Goal: Task Accomplishment & Management: Use online tool/utility

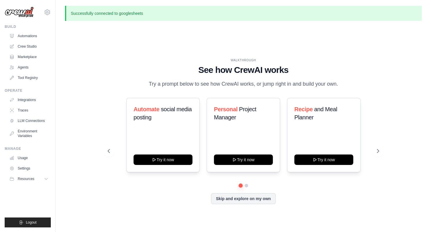
click at [33, 44] on link "Crew Studio" at bounding box center [29, 46] width 44 height 9
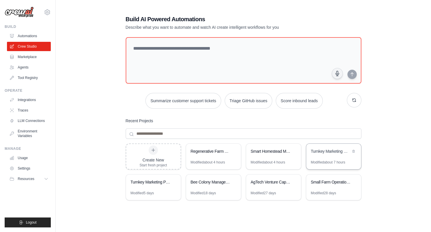
click at [327, 155] on div "Turnkey Marketing Materials Design System" at bounding box center [333, 152] width 55 height 16
click at [37, 45] on link "Crew Studio" at bounding box center [30, 46] width 44 height 9
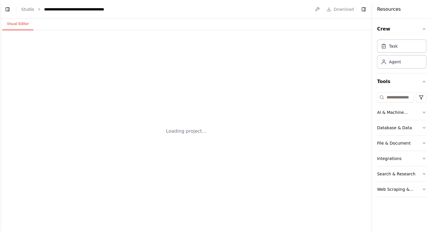
select select "****"
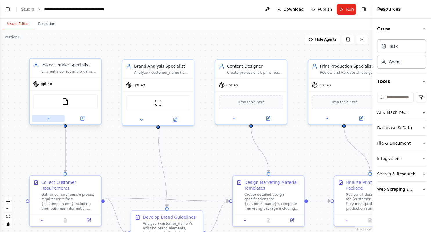
scroll to position [3906, 0]
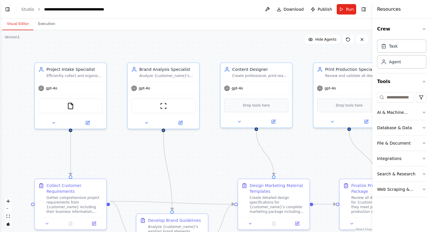
drag, startPoint x: 3, startPoint y: 43, endPoint x: 8, endPoint y: 45, distance: 4.7
click at [8, 45] on div ".deletable-edge-delete-btn { width: 20px; height: 20px; border: 0px solid #ffff…" at bounding box center [186, 131] width 372 height 202
click at [5, 8] on button "Toggle Left Sidebar" at bounding box center [7, 9] width 8 height 8
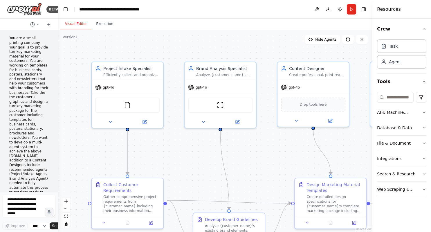
scroll to position [0, 0]
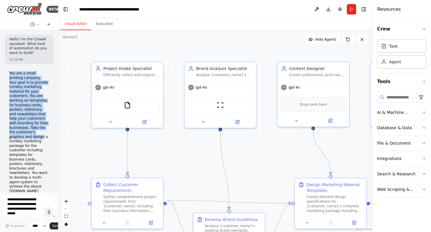
click at [22, 120] on div "You are a small printing company. Your goal is to provide turnkey marketing mat…" at bounding box center [29, 156] width 49 height 174
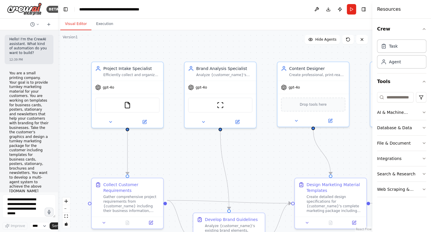
click at [48, 128] on p "You are a small printing company. Your goal is to provide turnkey marketing mat…" at bounding box center [28, 152] width 39 height 163
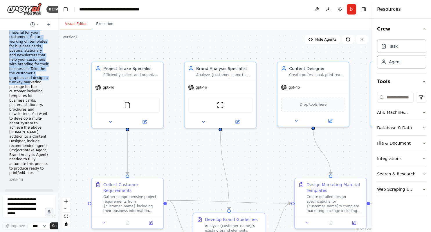
scroll to position [75, 0]
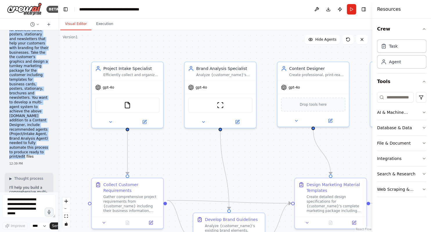
drag, startPoint x: 9, startPoint y: 71, endPoint x: 46, endPoint y: 134, distance: 73.0
click at [46, 134] on div "You are a small printing company. Your goal is to provide turnkey marketing mat…" at bounding box center [29, 81] width 49 height 174
copy p "You are a small printing company. Your goal is to provide turnkey marketing mat…"
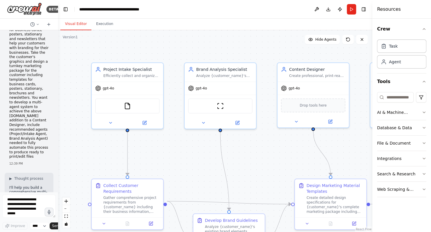
click at [168, 34] on div ".deletable-edge-delete-btn { width: 20px; height: 20px; border: 0px solid #ffff…" at bounding box center [215, 131] width 314 height 202
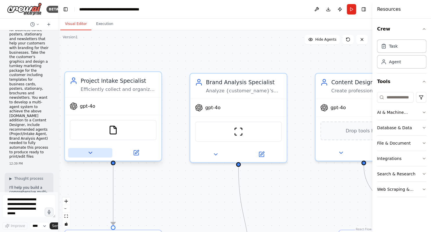
click at [90, 153] on icon at bounding box center [89, 152] width 3 height 1
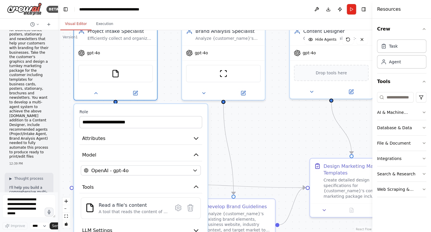
drag, startPoint x: 267, startPoint y: 196, endPoint x: 273, endPoint y: 135, distance: 61.1
click at [273, 135] on div ".deletable-edge-delete-btn { width: 20px; height: 20px; border: 0px solid #ffff…" at bounding box center [215, 131] width 314 height 202
click at [137, 90] on icon at bounding box center [135, 90] width 3 height 3
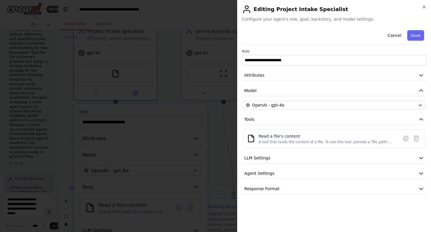
click at [423, 13] on h2 "Editing Project Intake Specialist" at bounding box center [334, 9] width 184 height 9
click at [423, 5] on icon "button" at bounding box center [423, 7] width 5 height 5
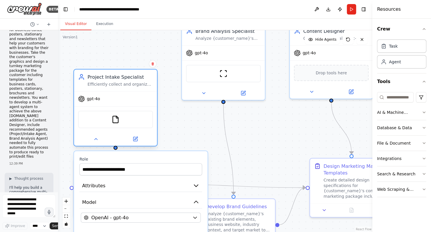
drag, startPoint x: 113, startPoint y: 49, endPoint x: 111, endPoint y: 94, distance: 45.0
click at [111, 94] on div "Project Intake Specialist Efficiently collect and organize all customer require…" at bounding box center [115, 107] width 84 height 77
click at [106, 81] on div "Project Intake Specialist Efficiently collect and organize all customer require…" at bounding box center [120, 79] width 65 height 13
click at [85, 76] on div "Project Intake Specialist Efficiently collect and organize all customer require…" at bounding box center [115, 79] width 75 height 13
click at [115, 119] on img at bounding box center [115, 119] width 8 height 8
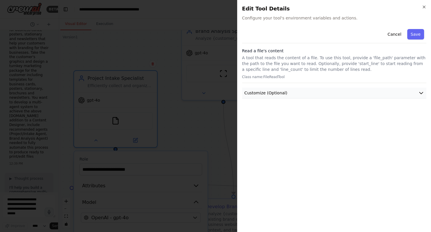
click at [422, 93] on icon "button" at bounding box center [421, 93] width 6 height 6
click at [422, 93] on icon "button" at bounding box center [420, 93] width 3 height 2
click at [422, 7] on icon "button" at bounding box center [423, 7] width 5 height 5
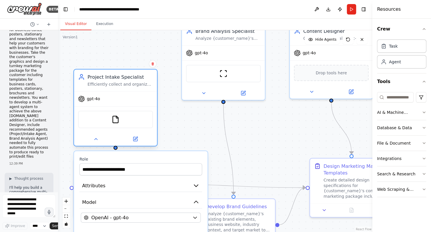
click at [98, 142] on div at bounding box center [115, 138] width 83 height 13
click at [116, 147] on div at bounding box center [115, 148] width 4 height 4
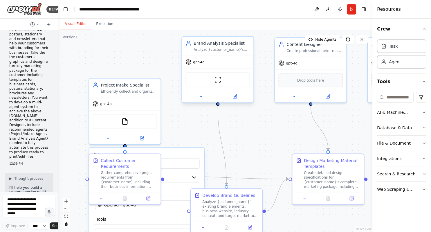
click at [218, 105] on div at bounding box center [217, 103] width 3 height 3
click at [183, 104] on div ".deletable-edge-delete-btn { width: 20px; height: 20px; border: 0px solid #ffff…" at bounding box center [215, 131] width 314 height 202
click at [215, 44] on div "Brand Analysis Specialist" at bounding box center [221, 43] width 56 height 6
click at [201, 98] on icon at bounding box center [200, 96] width 5 height 5
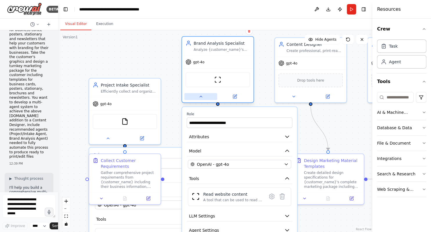
click at [201, 98] on icon at bounding box center [200, 96] width 5 height 5
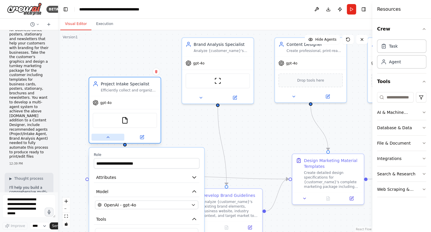
click at [108, 138] on icon at bounding box center [108, 137] width 5 height 5
click at [191, 131] on div ".deletable-edge-delete-btn { width: 20px; height: 20px; border: 0px solid #ffff…" at bounding box center [215, 131] width 314 height 202
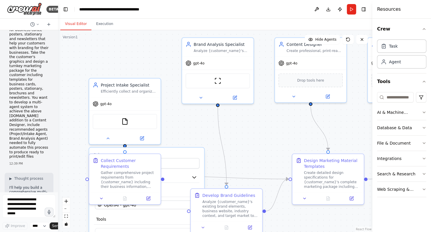
click at [191, 133] on div ".deletable-edge-delete-btn { width: 20px; height: 20px; border: 0px solid #ffff…" at bounding box center [215, 131] width 314 height 202
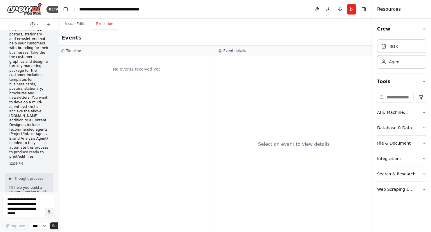
click at [103, 23] on button "Execution" at bounding box center [104, 24] width 26 height 12
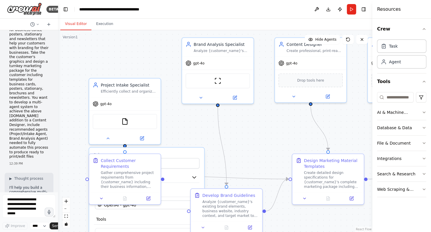
click at [77, 24] on button "Visual Editor" at bounding box center [75, 24] width 31 height 12
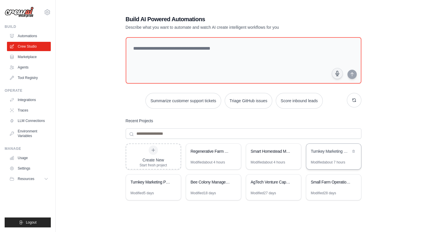
click at [329, 152] on div "Turnkey Marketing Materials Design System" at bounding box center [331, 151] width 40 height 6
click at [315, 151] on div "Turnkey Marketing Materials Design System" at bounding box center [331, 151] width 40 height 6
click at [157, 185] on div "Turnkey Marketing Package Designer" at bounding box center [153, 182] width 55 height 16
click at [30, 53] on link "Marketplace" at bounding box center [30, 56] width 44 height 9
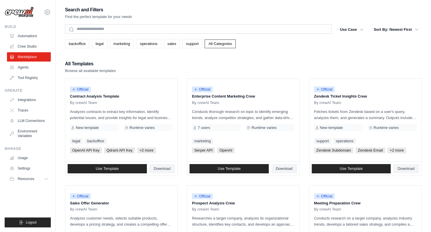
click at [31, 44] on link "Crew Studio" at bounding box center [29, 46] width 44 height 9
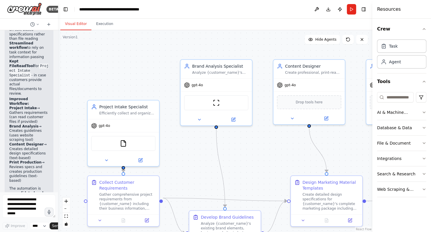
scroll to position [3906, 0]
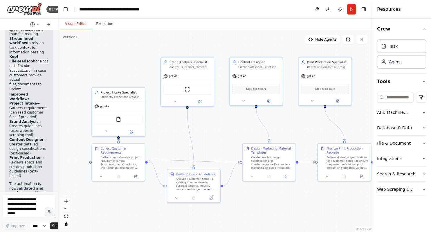
drag, startPoint x: 259, startPoint y: 162, endPoint x: 210, endPoint y: 140, distance: 54.0
click at [210, 140] on div ".deletable-edge-delete-btn { width: 20px; height: 20px; border: 0px solid #ffff…" at bounding box center [215, 131] width 314 height 202
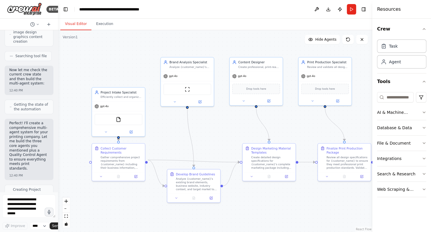
scroll to position [376, 0]
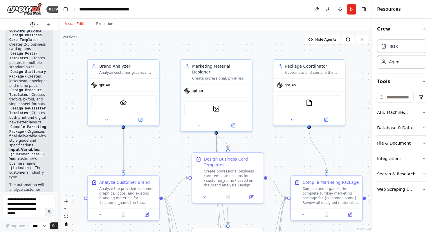
scroll to position [1183, 0]
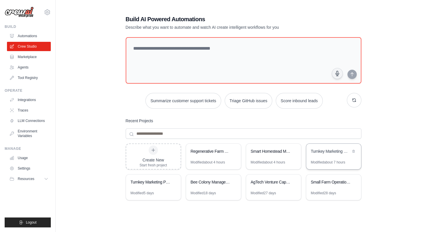
click at [319, 149] on div "Turnkey Marketing Materials Design System" at bounding box center [331, 151] width 40 height 6
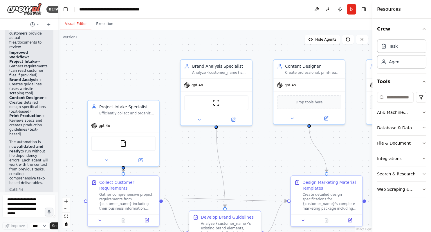
scroll to position [3906, 0]
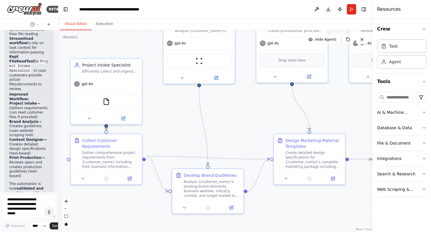
drag, startPoint x: 228, startPoint y: 148, endPoint x: 211, endPoint y: 107, distance: 45.1
click at [211, 107] on div ".deletable-edge-delete-btn { width: 20px; height: 20px; border: 0px solid #ffff…" at bounding box center [215, 131] width 314 height 202
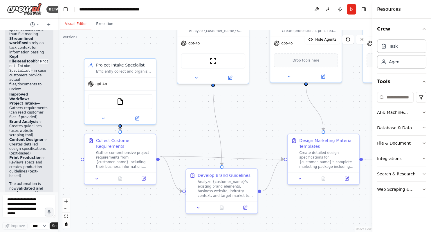
drag, startPoint x: 158, startPoint y: 104, endPoint x: 172, endPoint y: 104, distance: 13.9
click at [172, 104] on div ".deletable-edge-delete-btn { width: 20px; height: 20px; border: 0px solid #ffff…" at bounding box center [215, 131] width 314 height 202
click at [104, 117] on icon at bounding box center [103, 117] width 2 height 1
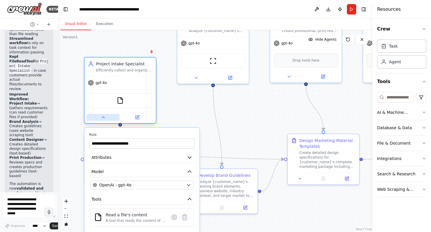
click at [106, 119] on button at bounding box center [103, 117] width 33 height 7
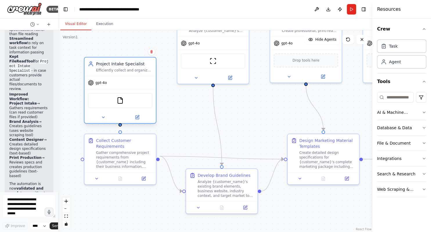
click at [121, 126] on div ".deletable-edge-delete-btn { width: 20px; height: 20px; border: 0px solid #ffff…" at bounding box center [212, 89] width 314 height 202
click at [121, 126] on div ".deletable-edge-delete-btn { width: 20px; height: 20px; border: 0px solid #ffff…" at bounding box center [215, 131] width 314 height 202
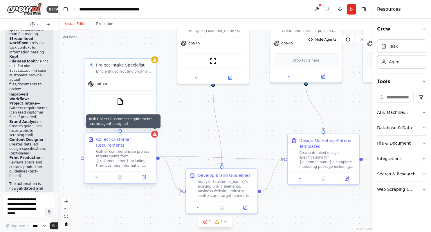
click at [155, 136] on div at bounding box center [154, 134] width 7 height 7
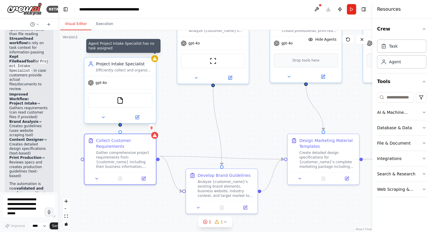
click at [155, 61] on div at bounding box center [154, 58] width 7 height 7
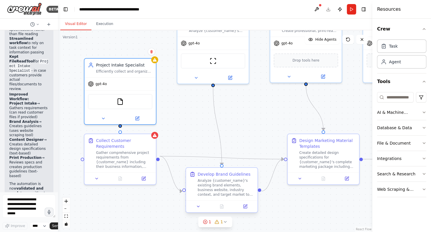
click at [227, 191] on div "Analyze {customer_name}'s existing brand elements, business website, industry c…" at bounding box center [225, 187] width 56 height 19
click at [301, 178] on icon at bounding box center [299, 177] width 5 height 5
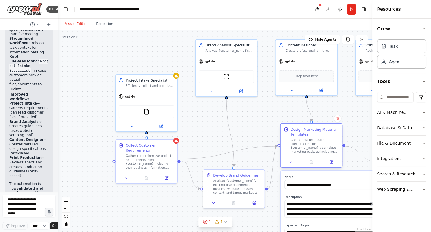
drag, startPoint x: 309, startPoint y: 174, endPoint x: 298, endPoint y: 158, distance: 19.2
click at [298, 158] on div at bounding box center [310, 162] width 61 height 10
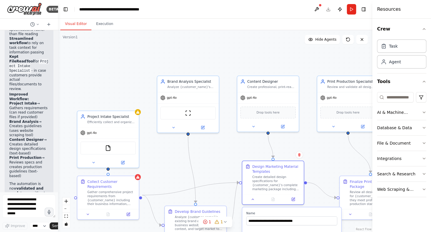
drag, startPoint x: 333, startPoint y: 95, endPoint x: 294, endPoint y: 132, distance: 52.7
click at [294, 132] on div ".deletable-edge-delete-btn { width: 20px; height: 20px; border: 0px solid #ffff…" at bounding box center [215, 131] width 314 height 202
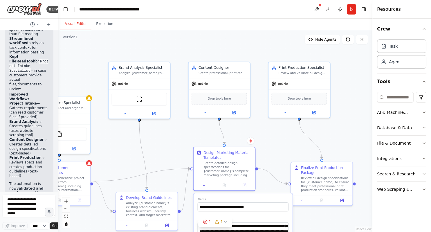
drag, startPoint x: 320, startPoint y: 142, endPoint x: 271, endPoint y: 128, distance: 50.7
click at [271, 128] on div ".deletable-edge-delete-btn { width: 20px; height: 20px; border: 0px solid #ffff…" at bounding box center [215, 131] width 314 height 202
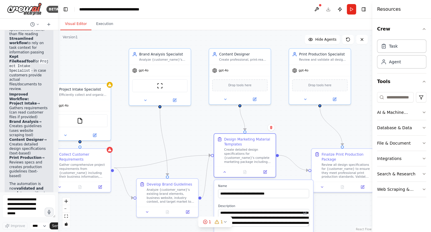
drag, startPoint x: 157, startPoint y: 143, endPoint x: 178, endPoint y: 129, distance: 24.5
click at [178, 129] on div ".deletable-edge-delete-btn { width: 20px; height: 20px; border: 0px solid #ffff…" at bounding box center [215, 131] width 314 height 202
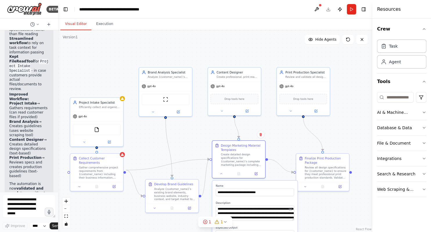
click at [284, 146] on div ".deletable-edge-delete-btn { width: 20px; height: 20px; border: 0px solid #ffff…" at bounding box center [215, 131] width 314 height 202
click at [330, 174] on div "Review all design specifications for {customer_name} to ensure they meet profes…" at bounding box center [328, 172] width 42 height 14
click at [306, 185] on icon at bounding box center [306, 185] width 3 height 3
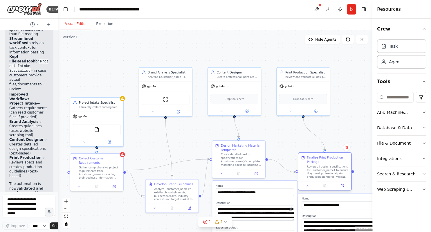
click at [330, 168] on div "Finalize Print Production Package Review all design specifications for {custome…" at bounding box center [325, 171] width 54 height 38
drag, startPoint x: 334, startPoint y: 204, endPoint x: 334, endPoint y: 195, distance: 8.4
click at [333, 201] on input "**********" at bounding box center [341, 205] width 78 height 8
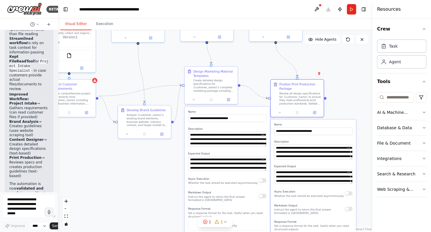
drag, startPoint x: 358, startPoint y: 139, endPoint x: 330, endPoint y: 65, distance: 78.9
click at [330, 65] on div ".deletable-edge-delete-btn { width: 20px; height: 20px; border: 0px solid #ffff…" at bounding box center [215, 131] width 314 height 202
click at [351, 185] on div "**********" at bounding box center [313, 189] width 85 height 140
click at [351, 183] on textarea "**********" at bounding box center [313, 175] width 78 height 15
drag, startPoint x: 351, startPoint y: 183, endPoint x: 357, endPoint y: 192, distance: 10.2
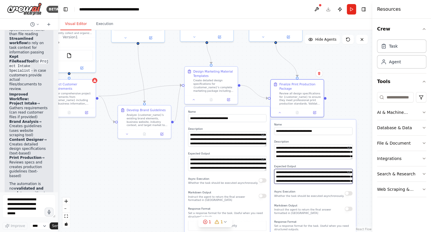
click at [357, 192] on div ".deletable-edge-delete-btn { width: 20px; height: 20px; border: 0px solid #ffff…" at bounding box center [215, 131] width 314 height 202
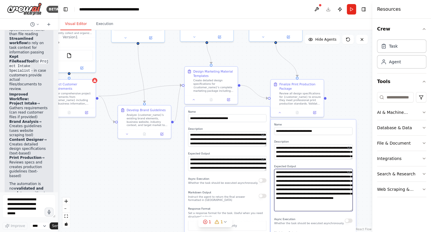
drag, startPoint x: 350, startPoint y: 182, endPoint x: 361, endPoint y: 209, distance: 29.5
click at [352, 209] on textarea "**********" at bounding box center [313, 189] width 78 height 42
click at [346, 89] on div ".deletable-edge-delete-btn { width: 20px; height: 20px; border: 0px solid #ffff…" at bounding box center [215, 131] width 314 height 202
click at [162, 158] on div ".deletable-edge-delete-btn { width: 20px; height: 20px; border: 0px solid #ffff…" at bounding box center [215, 131] width 314 height 202
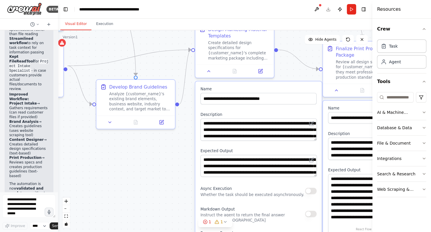
click at [162, 158] on div ".deletable-edge-delete-btn { width: 20px; height: 20px; border: 0px solid #ffff…" at bounding box center [215, 131] width 314 height 202
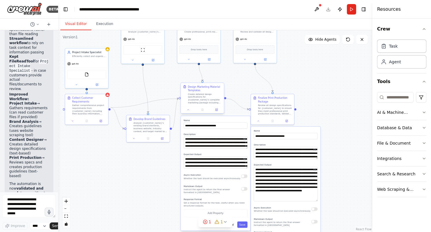
click at [200, 90] on div "Design Marketing Material Templates" at bounding box center [205, 88] width 34 height 7
click at [189, 108] on button at bounding box center [188, 110] width 12 height 4
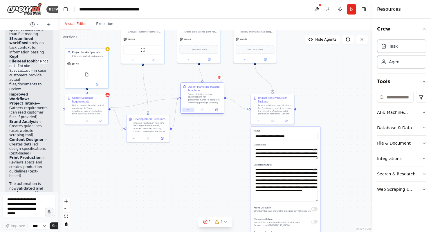
click at [189, 108] on button at bounding box center [188, 110] width 12 height 4
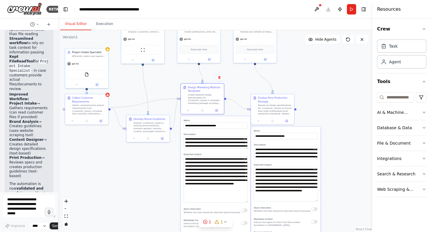
drag, startPoint x: 246, startPoint y: 167, endPoint x: 253, endPoint y: 201, distance: 34.7
click at [247, 201] on textarea "**********" at bounding box center [216, 179] width 64 height 46
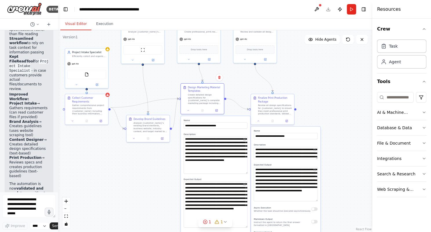
drag, startPoint x: 247, startPoint y: 148, endPoint x: 253, endPoint y: 173, distance: 25.9
click at [247, 173] on textarea "**********" at bounding box center [216, 154] width 64 height 37
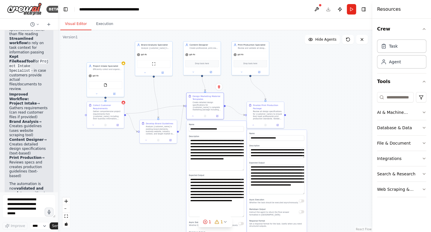
click at [340, 135] on div ".deletable-edge-delete-btn { width: 20px; height: 20px; border: 0px solid #ffff…" at bounding box center [215, 131] width 314 height 202
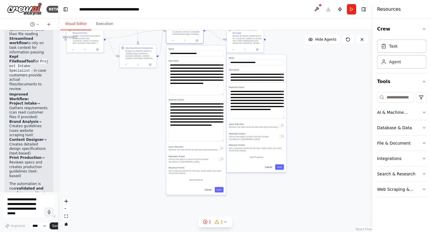
drag, startPoint x: 173, startPoint y: 177, endPoint x: 153, endPoint y: 102, distance: 78.1
click at [153, 102] on div ".deletable-edge-delete-btn { width: 20px; height: 20px; border: 0px solid #ffff…" at bounding box center [215, 131] width 314 height 202
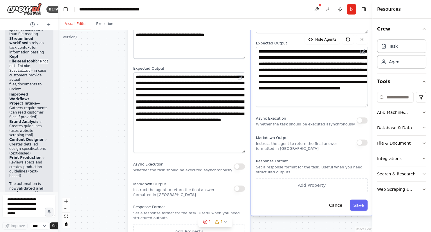
drag, startPoint x: 259, startPoint y: 210, endPoint x: 277, endPoint y: 245, distance: 39.4
click at [277, 231] on div ".deletable-edge-delete-btn { width: 20px; height: 20px; border: 0px solid #ffff…" at bounding box center [215, 131] width 314 height 202
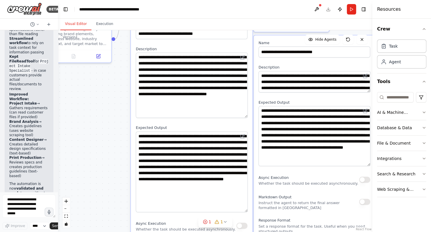
drag, startPoint x: 109, startPoint y: 79, endPoint x: 112, endPoint y: 138, distance: 58.9
click at [112, 138] on div ".deletable-edge-delete-btn { width: 20px; height: 20px; border: 0px solid #ffff…" at bounding box center [215, 131] width 314 height 202
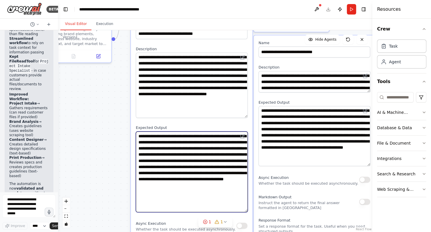
drag, startPoint x: 158, startPoint y: 180, endPoint x: 159, endPoint y: 168, distance: 11.9
click at [159, 168] on textarea "**********" at bounding box center [192, 171] width 112 height 81
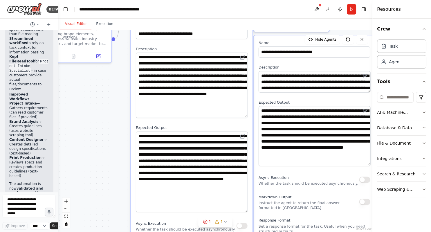
click at [85, 166] on div ".deletable-edge-delete-btn { width: 20px; height: 20px; border: 0px solid #ffff…" at bounding box center [215, 131] width 314 height 202
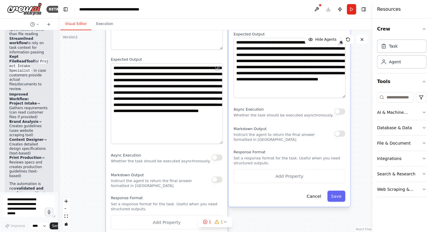
drag, startPoint x: 105, startPoint y: 175, endPoint x: 79, endPoint y: 107, distance: 72.0
click at [79, 107] on div ".deletable-edge-delete-btn { width: 20px; height: 20px; border: 0px solid #ffff…" at bounding box center [215, 131] width 314 height 202
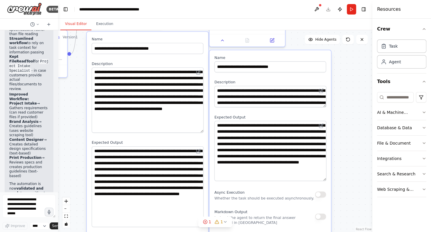
drag, startPoint x: 92, startPoint y: 138, endPoint x: 74, endPoint y: 210, distance: 74.1
click at [73, 221] on div ".deletable-edge-delete-btn { width: 20px; height: 20px; border: 0px solid #ffff…" at bounding box center [215, 131] width 314 height 202
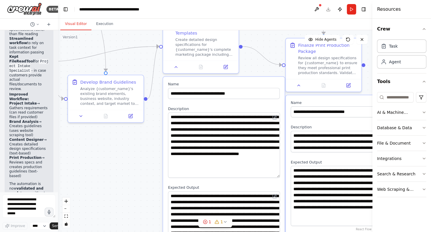
drag, startPoint x: 78, startPoint y: 130, endPoint x: 154, endPoint y: 174, distance: 88.2
click at [154, 174] on div ".deletable-edge-delete-btn { width: 20px; height: 20px; border: 0px solid #ffff…" at bounding box center [215, 131] width 314 height 202
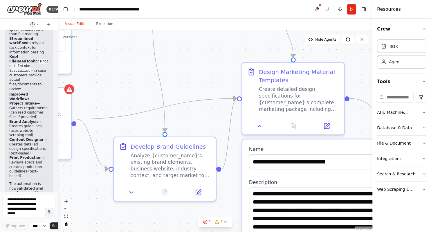
drag, startPoint x: 113, startPoint y: 149, endPoint x: 192, endPoint y: 221, distance: 107.0
click at [190, 231] on div ".deletable-edge-delete-btn { width: 20px; height: 20px; border: 0px solid #ffff…" at bounding box center [215, 131] width 314 height 202
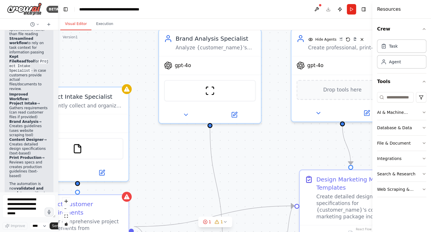
drag, startPoint x: 208, startPoint y: 150, endPoint x: 224, endPoint y: 187, distance: 40.4
click at [234, 205] on div ".deletable-edge-delete-btn { width: 20px; height: 20px; border: 0px solid #ffff…" at bounding box center [215, 131] width 314 height 202
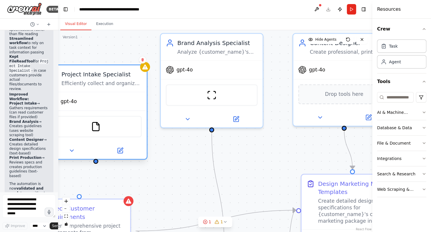
drag, startPoint x: 137, startPoint y: 143, endPoint x: 138, endPoint y: 99, distance: 43.2
click at [138, 99] on div "gpt-4o" at bounding box center [96, 101] width 102 height 18
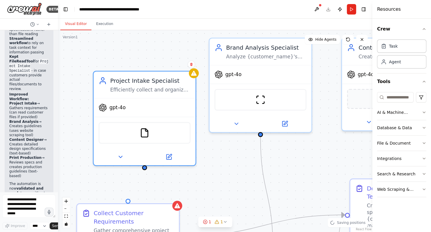
drag, startPoint x: 180, startPoint y: 166, endPoint x: 216, endPoint y: 150, distance: 39.1
click at [216, 153] on div ".deletable-edge-delete-btn { width: 20px; height: 20px; border: 0px solid #ffff…" at bounding box center [215, 131] width 314 height 202
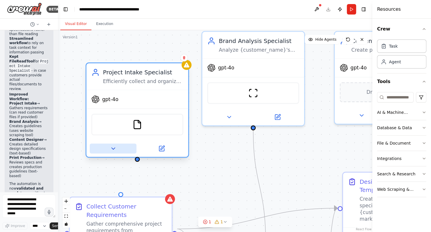
click at [111, 147] on icon at bounding box center [113, 148] width 7 height 7
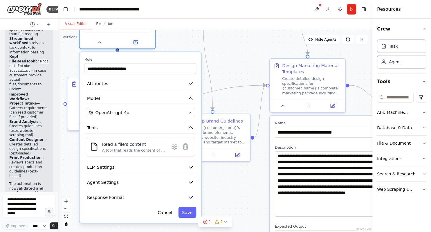
drag, startPoint x: 177, startPoint y: 147, endPoint x: 164, endPoint y: 40, distance: 107.6
click at [164, 40] on div ".deletable-edge-delete-btn { width: 20px; height: 20px; border: 0px solid #ffff…" at bounding box center [215, 131] width 314 height 202
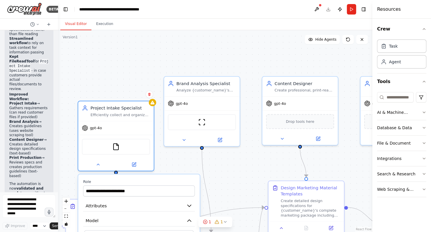
drag, startPoint x: 185, startPoint y: 45, endPoint x: 184, endPoint y: 162, distance: 117.5
click at [184, 162] on div ".deletable-edge-delete-btn { width: 20px; height: 20px; border: 0px solid #ffff…" at bounding box center [215, 131] width 314 height 202
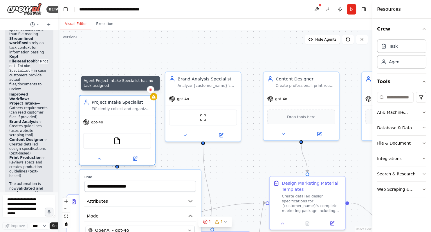
click at [154, 98] on icon at bounding box center [153, 97] width 4 height 4
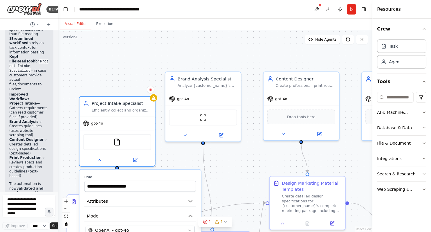
click at [132, 81] on div ".deletable-edge-delete-btn { width: 20px; height: 20px; border: 0px solid #ffff…" at bounding box center [215, 131] width 314 height 202
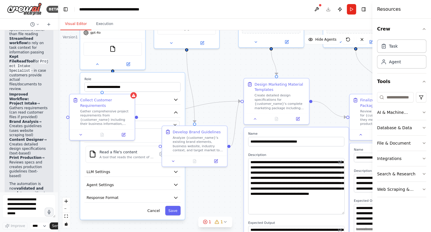
drag, startPoint x: 171, startPoint y: 146, endPoint x: 156, endPoint y: 65, distance: 82.4
click at [156, 65] on div ".deletable-edge-delete-btn { width: 20px; height: 20px; border: 0px solid #ffff…" at bounding box center [215, 131] width 314 height 202
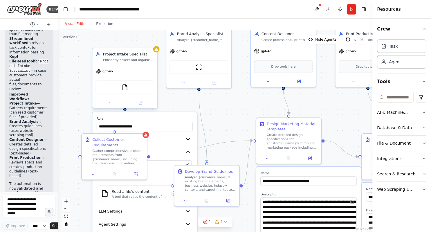
drag, startPoint x: 153, startPoint y: 60, endPoint x: 149, endPoint y: 77, distance: 17.6
click at [165, 99] on div ".deletable-edge-delete-btn { width: 20px; height: 20px; border: 0px solid #ffff…" at bounding box center [215, 131] width 314 height 202
click at [109, 100] on button at bounding box center [110, 102] width 30 height 6
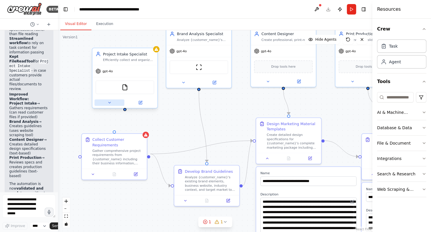
click at [109, 100] on button at bounding box center [110, 102] width 30 height 6
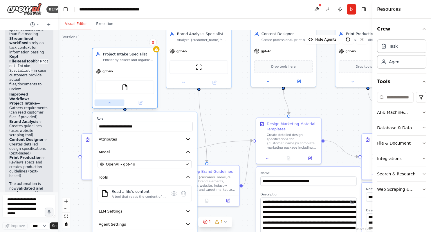
click at [107, 102] on button at bounding box center [110, 102] width 30 height 6
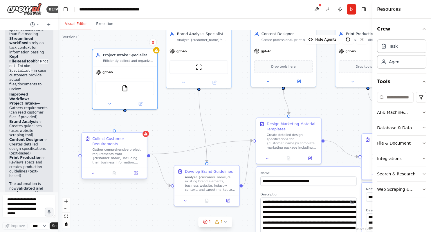
click at [141, 160] on div "Collect Customer Requirements Gather comprehensive project requirements from {c…" at bounding box center [114, 150] width 65 height 35
click at [109, 119] on div ".deletable-edge-delete-btn { width: 20px; height: 20px; border: 0px solid #ffff…" at bounding box center [215, 131] width 314 height 202
click at [110, 104] on button at bounding box center [110, 102] width 30 height 6
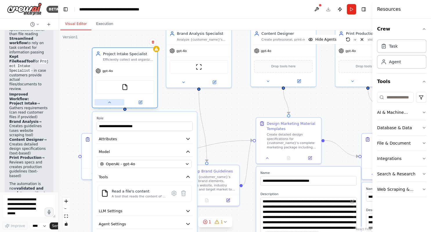
click at [110, 104] on button at bounding box center [110, 102] width 30 height 6
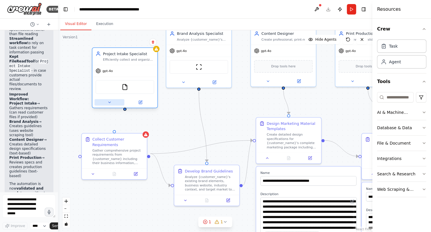
click at [110, 101] on icon at bounding box center [109, 102] width 4 height 4
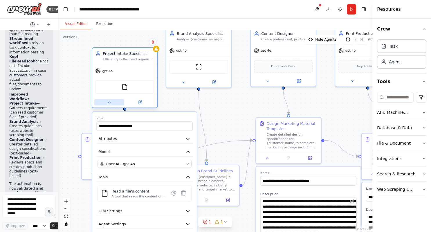
click at [112, 103] on button at bounding box center [109, 102] width 30 height 6
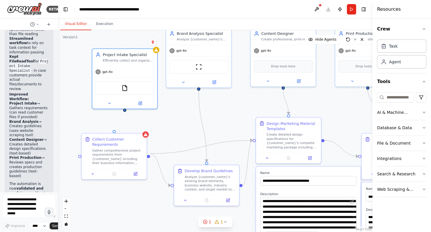
click at [136, 125] on div ".deletable-edge-delete-btn { width: 20px; height: 20px; border: 0px solid #ffff…" at bounding box center [215, 131] width 314 height 202
click at [109, 104] on icon at bounding box center [109, 102] width 4 height 4
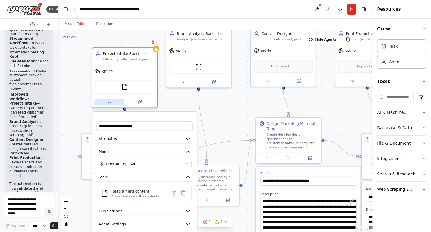
click at [109, 104] on icon at bounding box center [109, 102] width 4 height 4
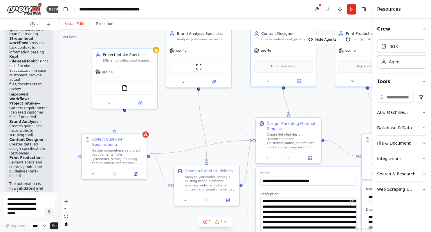
click at [89, 200] on div ".deletable-edge-delete-btn { width: 20px; height: 20px; border: 0px solid #ffff…" at bounding box center [215, 131] width 314 height 202
click at [94, 171] on icon at bounding box center [93, 173] width 4 height 4
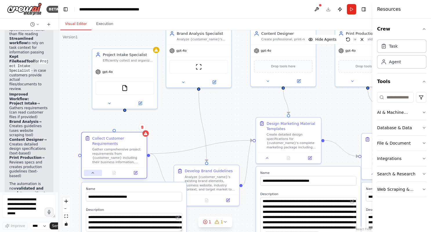
click at [94, 171] on icon at bounding box center [93, 173] width 4 height 4
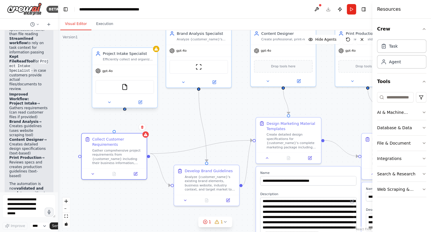
click at [126, 108] on div at bounding box center [124, 108] width 3 height 3
click at [109, 101] on icon at bounding box center [109, 102] width 4 height 4
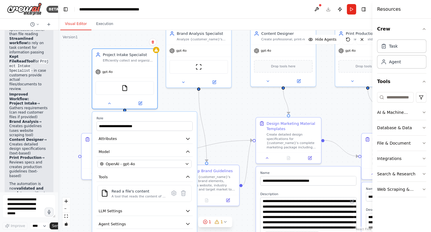
drag, startPoint x: 190, startPoint y: 104, endPoint x: 186, endPoint y: 102, distance: 4.2
click at [190, 103] on div ".deletable-edge-delete-btn { width: 20px; height: 20px; border: 0px solid #ffff…" at bounding box center [215, 131] width 314 height 202
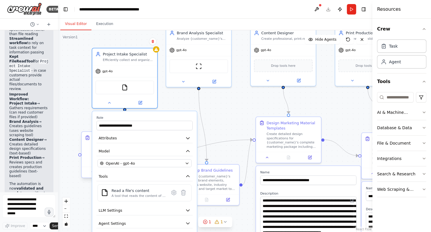
click at [89, 157] on div "Collect Customer Requirements Gather comprehensive project requirements from {c…" at bounding box center [114, 149] width 59 height 28
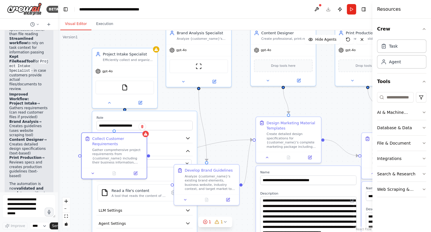
click at [173, 107] on div ".deletable-edge-delete-btn { width: 20px; height: 20px; border: 0px solid #ffff…" at bounding box center [215, 131] width 314 height 202
click at [182, 117] on label "Role" at bounding box center [144, 117] width 96 height 4
click at [79, 203] on div ".deletable-edge-delete-btn { width: 20px; height: 20px; border: 0px solid #ffff…" at bounding box center [215, 131] width 314 height 202
click at [80, 153] on div at bounding box center [79, 154] width 3 height 3
click at [100, 117] on label "Role" at bounding box center [144, 117] width 96 height 4
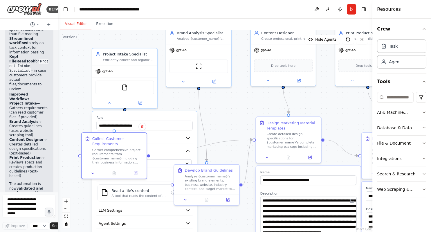
click at [125, 110] on div ".deletable-edge-delete-btn { width: 20px; height: 20px; border: 0px solid #ffff…" at bounding box center [215, 131] width 314 height 202
click at [113, 103] on button at bounding box center [109, 101] width 30 height 6
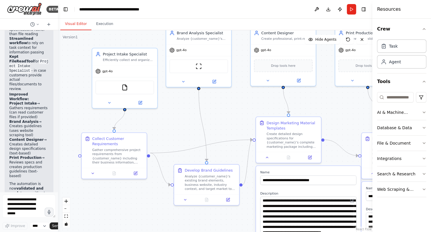
click at [122, 190] on div ".deletable-edge-delete-btn { width: 20px; height: 20px; border: 0px solid #ffff…" at bounding box center [215, 131] width 314 height 202
click at [79, 154] on div ".deletable-edge-delete-btn { width: 20px; height: 20px; border: 0px solid #ffff…" at bounding box center [215, 131] width 314 height 202
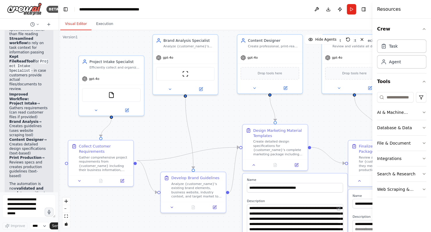
drag, startPoint x: 79, startPoint y: 154, endPoint x: 66, endPoint y: 162, distance: 15.3
click at [66, 162] on div ".deletable-edge-delete-btn { width: 20px; height: 20px; border: 0px solid #ffff…" at bounding box center [215, 131] width 314 height 202
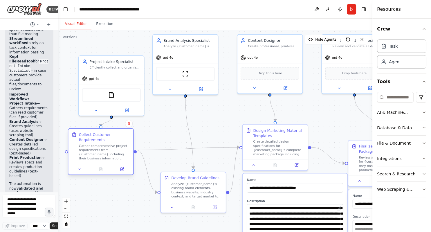
drag, startPoint x: 129, startPoint y: 165, endPoint x: 129, endPoint y: 157, distance: 8.4
click at [129, 157] on div "Collect Customer Requirements Gather comprehensive project requirements from {c…" at bounding box center [100, 146] width 65 height 35
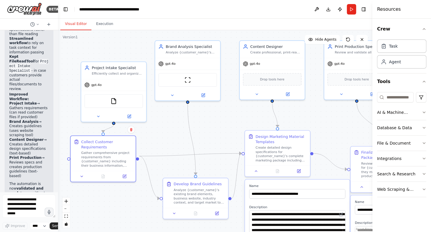
drag, startPoint x: 133, startPoint y: 173, endPoint x: 135, endPoint y: 177, distance: 4.7
click at [135, 177] on div ".deletable-edge-delete-btn { width: 20px; height: 20px; border: 0px solid #ffff…" at bounding box center [215, 131] width 314 height 202
click at [82, 175] on icon at bounding box center [82, 175] width 2 height 1
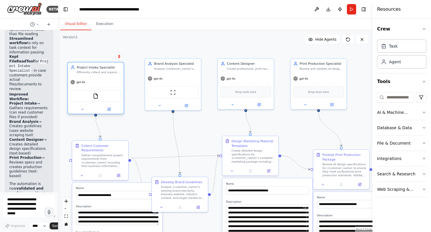
drag, startPoint x: 123, startPoint y: 114, endPoint x: 110, endPoint y: 98, distance: 21.0
click at [110, 98] on div "FileReadTool" at bounding box center [95, 96] width 50 height 12
click at [144, 141] on div ".deletable-edge-delete-btn { width: 20px; height: 20px; border: 0px solid #ffff…" at bounding box center [215, 131] width 314 height 202
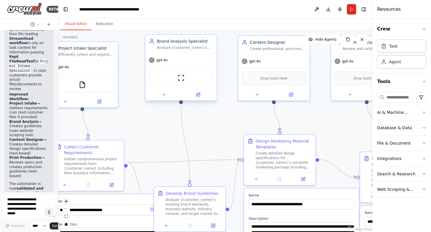
click at [181, 45] on div "Brand Analysis Specialist Analyze {customer_name}'s existing brand elements, ta…" at bounding box center [185, 44] width 56 height 12
click at [164, 95] on icon at bounding box center [164, 94] width 5 height 5
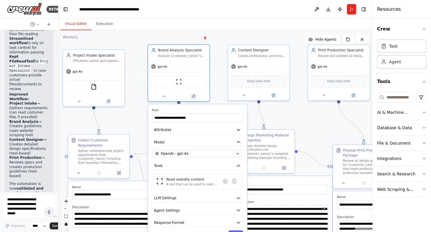
click at [211, 101] on div ".deletable-edge-delete-btn { width: 20px; height: 20px; border: 0px solid #ffff…" at bounding box center [215, 131] width 314 height 202
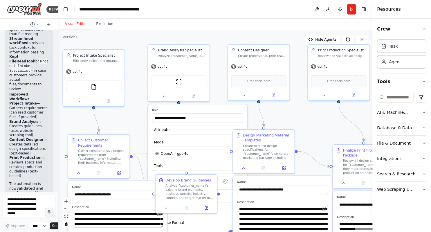
drag, startPoint x: 56, startPoint y: 188, endPoint x: 56, endPoint y: 193, distance: 5.2
click at [56, 193] on div at bounding box center [57, 116] width 2 height 232
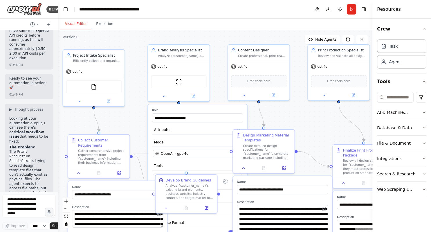
scroll to position [3117, 0]
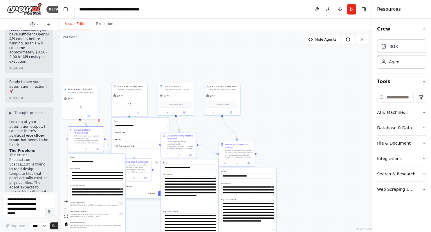
drag, startPoint x: 111, startPoint y: 162, endPoint x: 113, endPoint y: 154, distance: 8.6
click at [113, 156] on label "Name" at bounding box center [96, 157] width 53 height 2
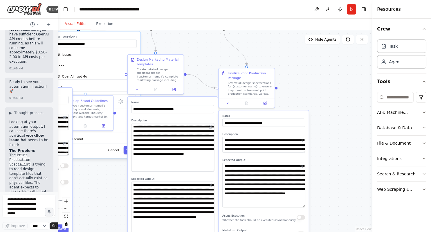
drag, startPoint x: 268, startPoint y: 133, endPoint x: 304, endPoint y: 48, distance: 92.3
click at [304, 48] on div ".deletable-edge-delete-btn { width: 20px; height: 20px; border: 0px solid #ffff…" at bounding box center [215, 131] width 314 height 202
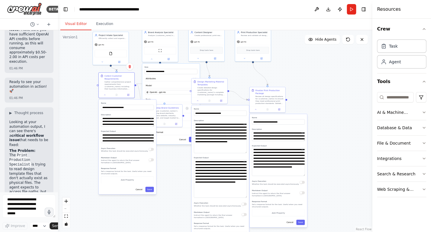
click at [65, 63] on div ".deletable-edge-delete-btn { width: 20px; height: 20px; border: 0px solid #ffff…" at bounding box center [215, 131] width 314 height 202
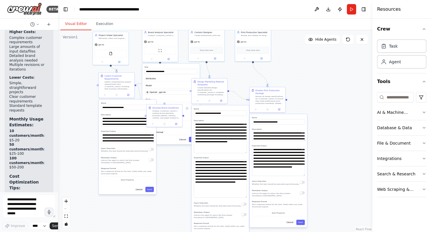
scroll to position [2365, 0]
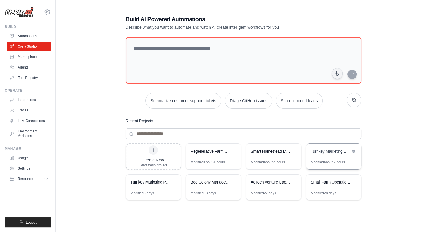
click at [316, 149] on div "Turnkey Marketing Materials Design System" at bounding box center [331, 151] width 40 height 6
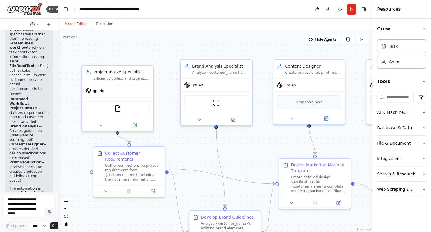
scroll to position [3906, 0]
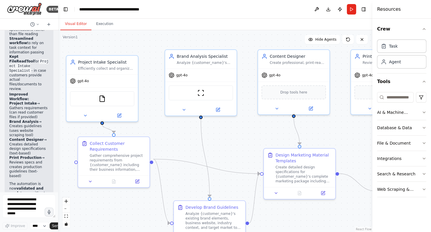
drag, startPoint x: 335, startPoint y: 223, endPoint x: 319, endPoint y: 213, distance: 18.3
click at [319, 213] on div ".deletable-edge-delete-btn { width: 20px; height: 20px; border: 0px solid #ffff…" at bounding box center [215, 131] width 314 height 202
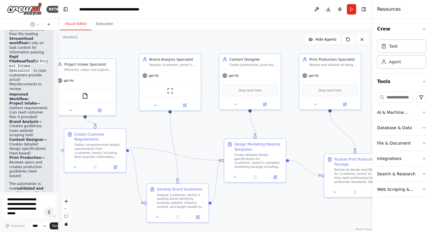
drag, startPoint x: 254, startPoint y: 57, endPoint x: 211, endPoint y: 40, distance: 46.4
click at [207, 38] on div ".deletable-edge-delete-btn { width: 20px; height: 20px; border: 0px solid #ffff…" at bounding box center [215, 131] width 314 height 202
click at [424, 28] on icon "button" at bounding box center [423, 29] width 5 height 5
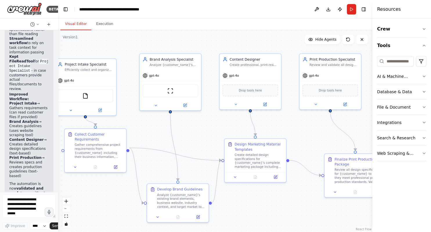
click at [204, 126] on div ".deletable-edge-delete-btn { width: 20px; height: 20px; border: 0px solid #ffff…" at bounding box center [215, 131] width 314 height 202
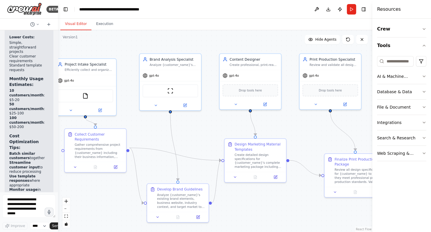
scroll to position [2553, 0]
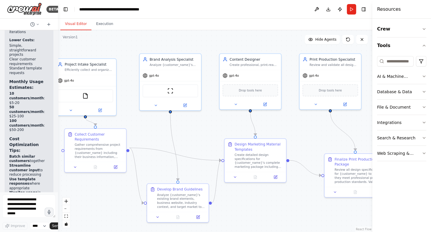
drag, startPoint x: 39, startPoint y: 139, endPoint x: 41, endPoint y: 132, distance: 8.1
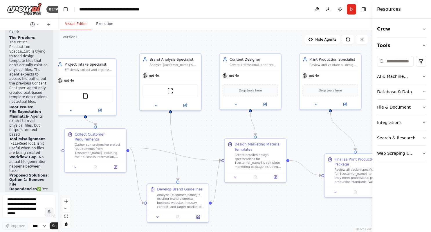
scroll to position [3380, 0]
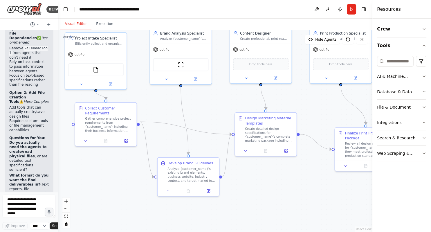
drag, startPoint x: 224, startPoint y: 126, endPoint x: 234, endPoint y: 100, distance: 28.1
click at [234, 100] on div ".deletable-edge-delete-btn { width: 20px; height: 20px; border: 0px solid #ffff…" at bounding box center [215, 131] width 314 height 202
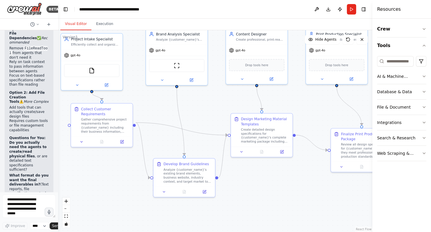
drag, startPoint x: 305, startPoint y: 91, endPoint x: 300, endPoint y: 92, distance: 4.2
click at [300, 92] on div ".deletable-edge-delete-btn { width: 20px; height: 20px; border: 0px solid #ffff…" at bounding box center [215, 131] width 314 height 202
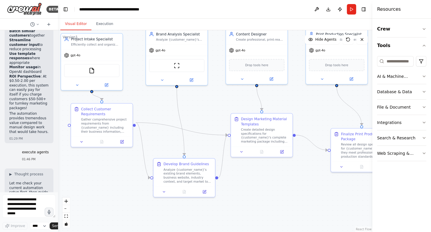
scroll to position [2704, 0]
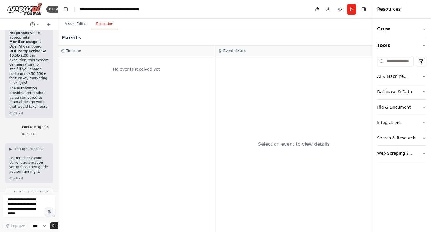
click at [104, 23] on button "Execution" at bounding box center [104, 24] width 26 height 12
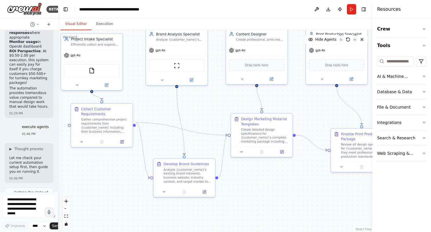
click at [74, 22] on button "Visual Editor" at bounding box center [75, 24] width 31 height 12
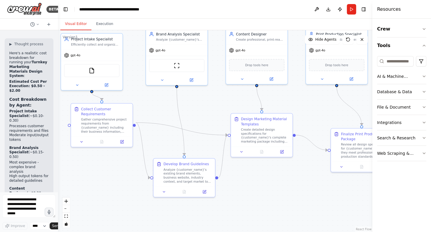
scroll to position [2290, 0]
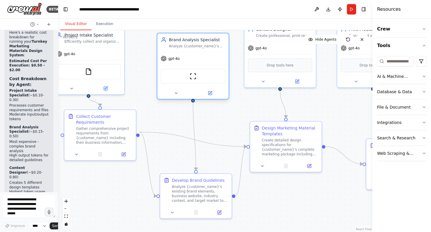
drag, startPoint x: 179, startPoint y: 55, endPoint x: 184, endPoint y: 63, distance: 9.9
click at [184, 63] on div "gpt-4o ScrapeWebsiteTool" at bounding box center [192, 75] width 71 height 47
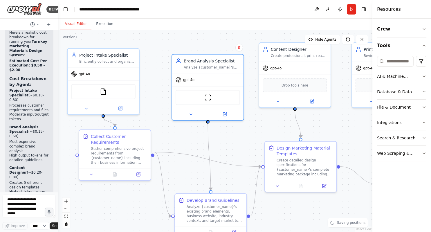
drag, startPoint x: 145, startPoint y: 79, endPoint x: 160, endPoint y: 99, distance: 24.9
click at [160, 99] on div ".deletable-edge-delete-btn { width: 20px; height: 20px; border: 0px solid #ffff…" at bounding box center [215, 131] width 314 height 202
click at [284, 87] on div "Drop tools here" at bounding box center [294, 84] width 64 height 14
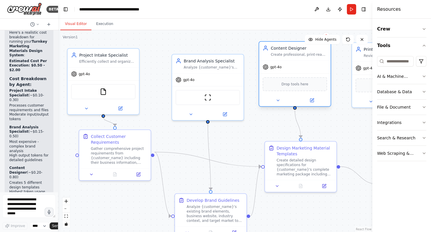
click at [284, 87] on div "Drop tools here" at bounding box center [294, 84] width 64 height 14
